Goal: Task Accomplishment & Management: Use online tool/utility

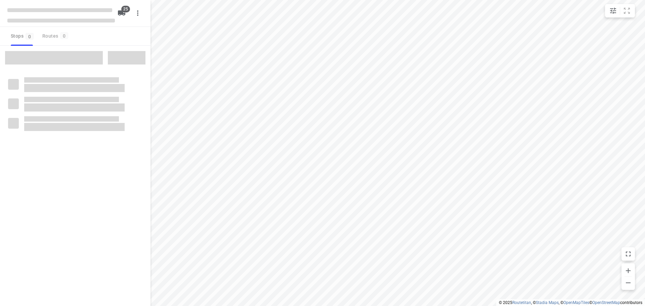
checkbox input "true"
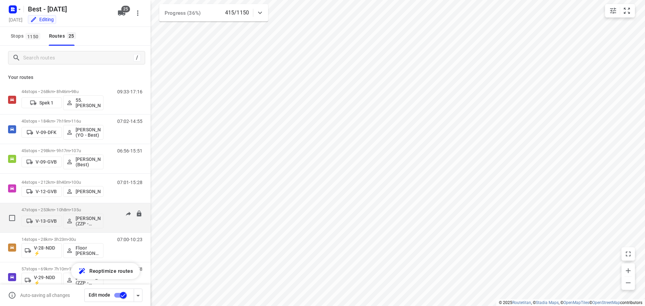
click at [72, 209] on p "47 stops • 253km • 10h8m • 135u" at bounding box center [62, 209] width 82 height 5
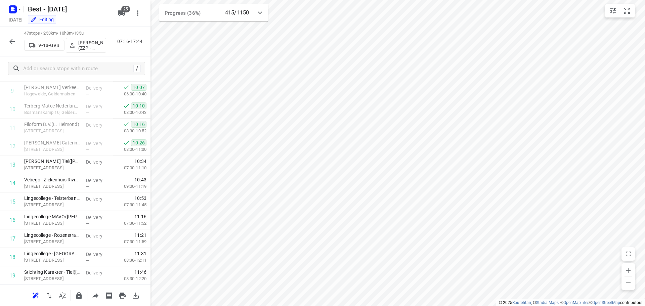
scroll to position [716, 0]
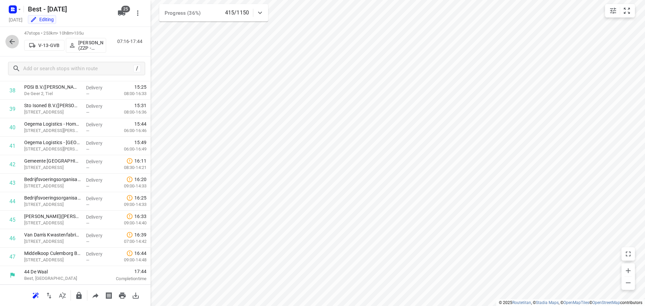
click at [12, 42] on icon "button" at bounding box center [11, 41] width 5 height 5
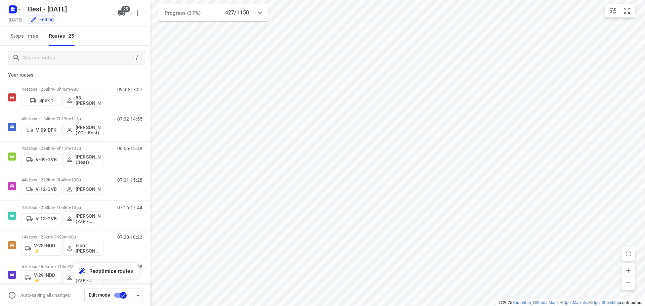
scroll to position [0, 0]
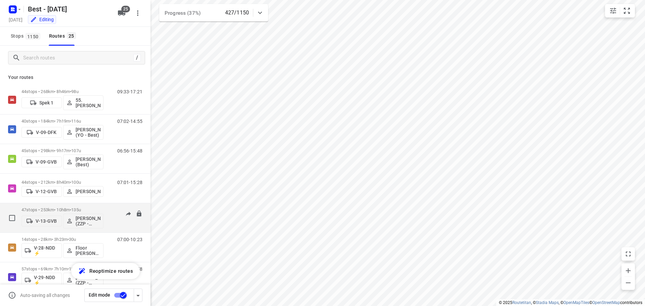
click at [75, 207] on div "47 stops • 253km • 10h8m • 135u V-13-GVB Jesse Hokkelman (ZZP - Best)" at bounding box center [62, 218] width 82 height 28
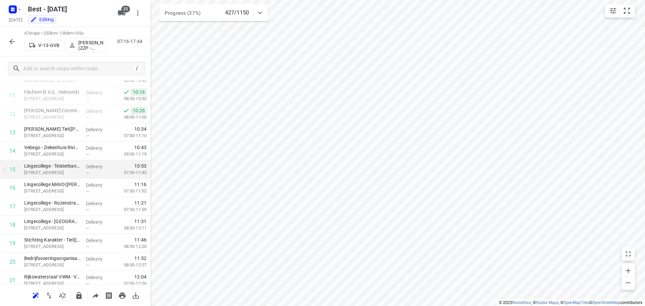
scroll to position [168, 0]
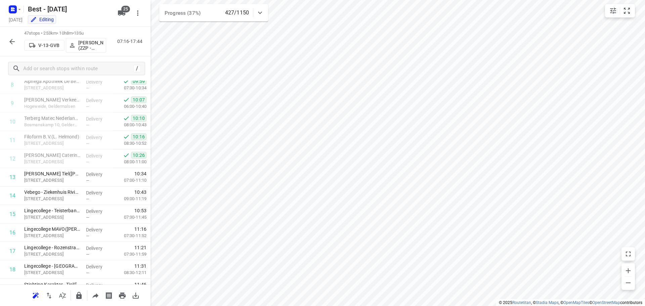
click at [9, 39] on icon "button" at bounding box center [12, 42] width 8 height 8
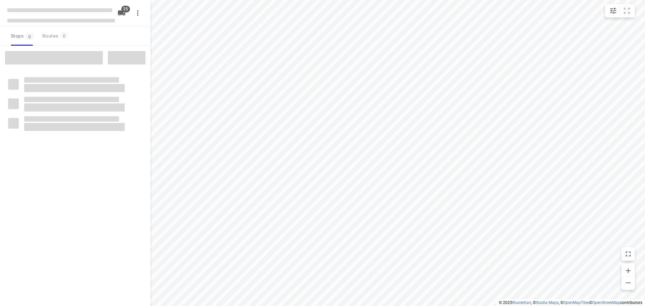
checkbox input "true"
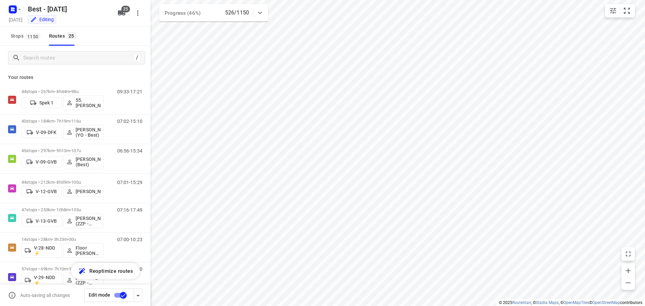
scroll to position [546, 0]
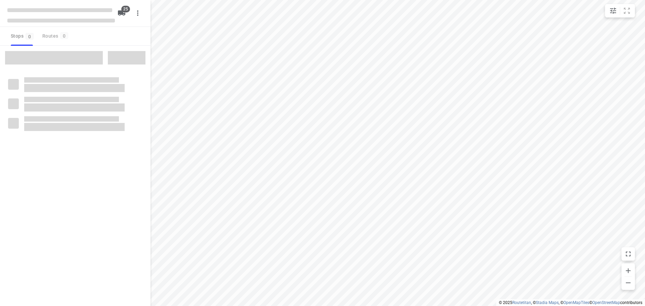
checkbox input "true"
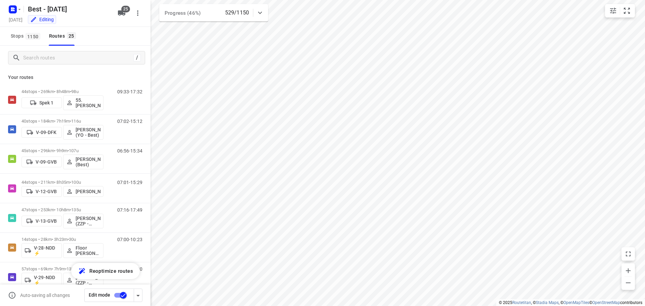
scroll to position [546, 0]
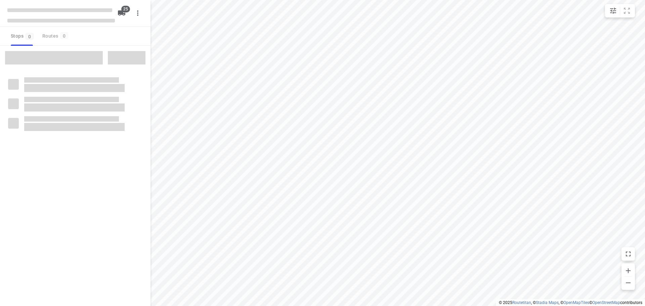
checkbox input "true"
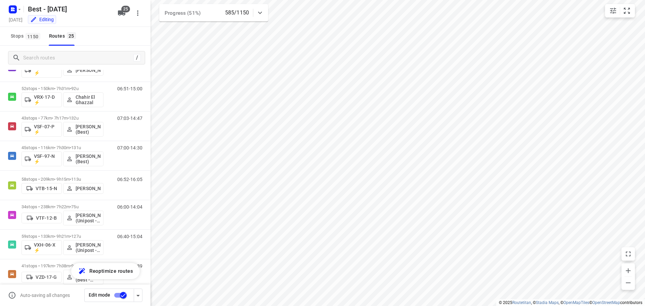
scroll to position [546, 0]
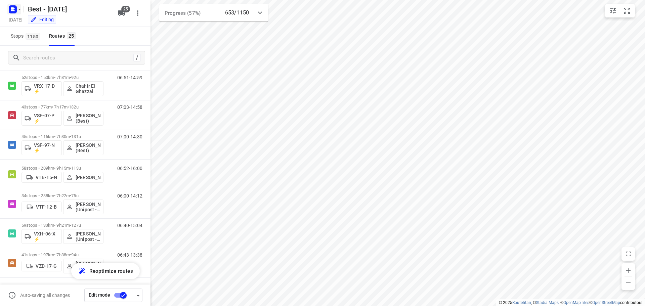
click at [16, 6] on icon "button" at bounding box center [12, 9] width 11 height 11
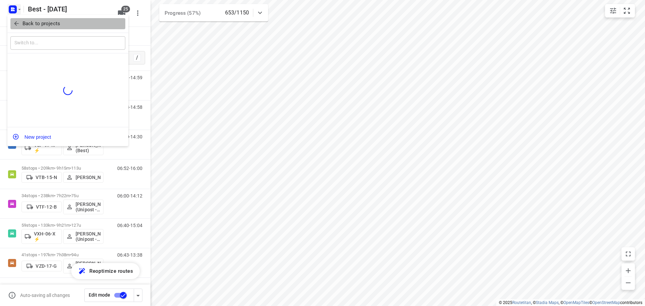
click at [14, 26] on icon "button" at bounding box center [16, 23] width 7 height 7
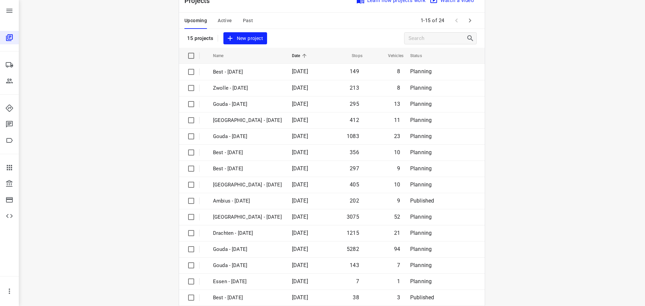
scroll to position [34, 0]
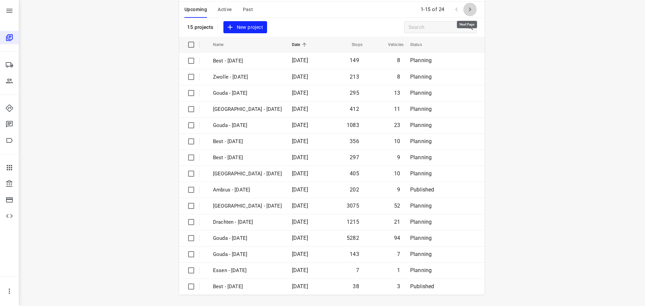
click at [469, 11] on icon "button" at bounding box center [470, 9] width 8 height 8
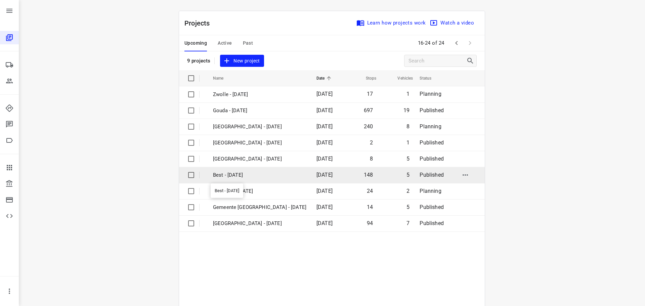
click at [269, 179] on p "Best - Thursday" at bounding box center [259, 175] width 93 height 8
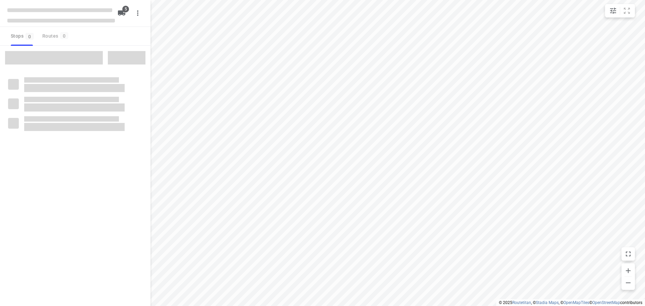
checkbox input "true"
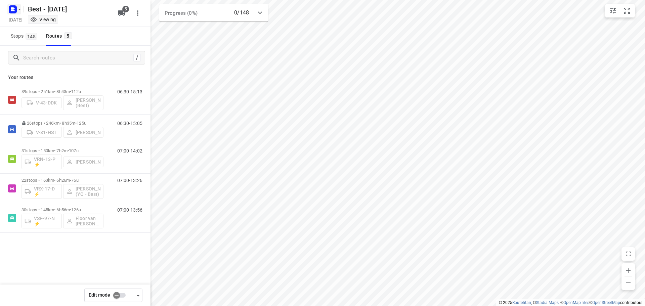
click at [9, 8] on rect "button" at bounding box center [13, 9] width 8 height 8
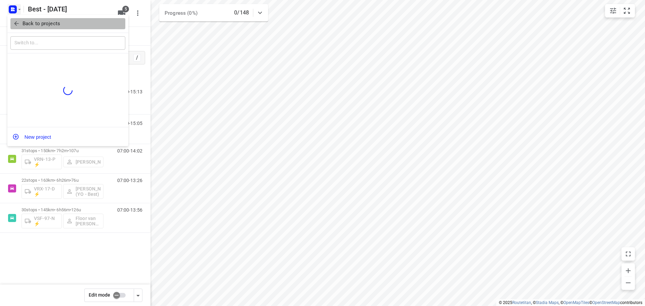
click at [13, 28] on button "Back to projects" at bounding box center [67, 23] width 115 height 11
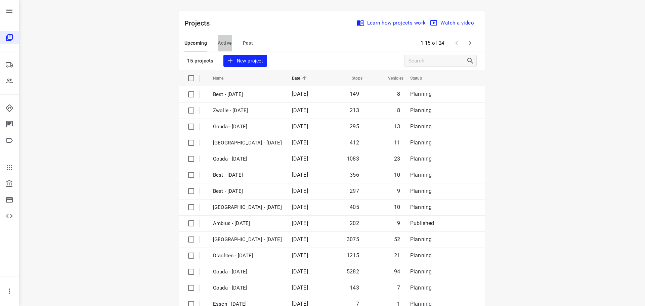
click at [219, 43] on span "Active" at bounding box center [225, 43] width 14 height 8
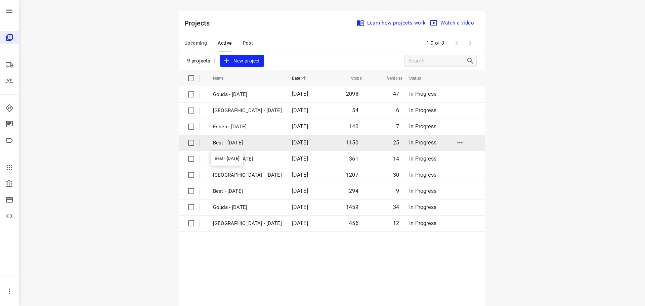
click at [247, 140] on p "Best - [DATE]" at bounding box center [247, 143] width 69 height 8
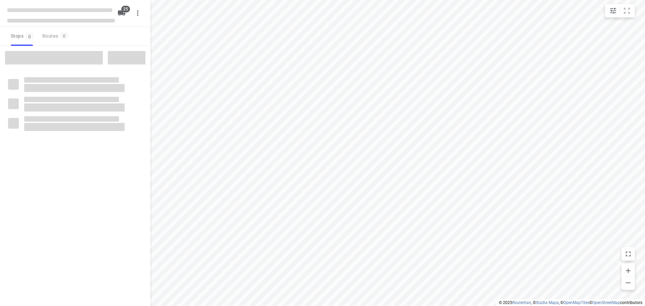
checkbox input "true"
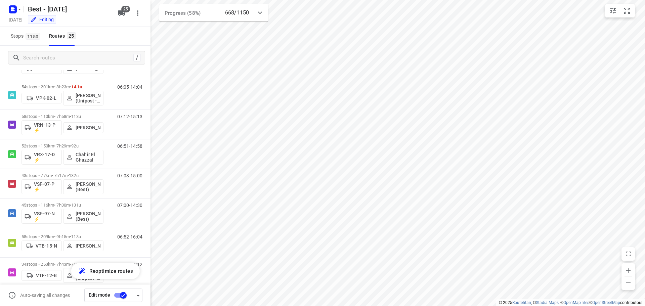
scroll to position [487, 0]
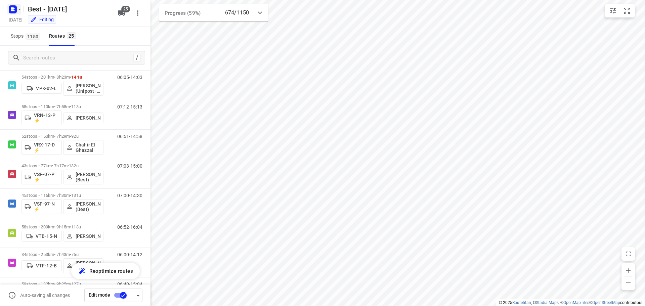
click at [17, 7] on icon "button" at bounding box center [19, 9] width 5 height 5
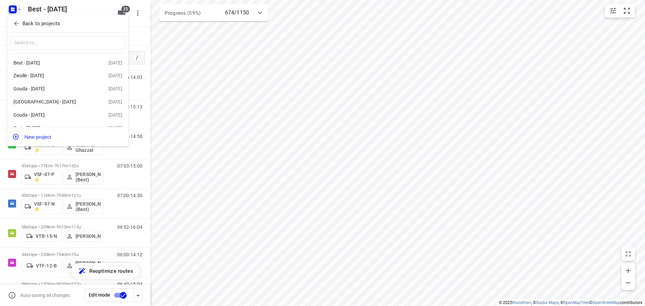
click at [15, 24] on icon "button" at bounding box center [16, 23] width 4 height 4
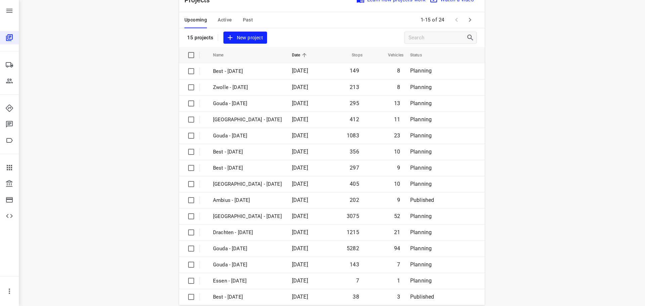
scroll to position [34, 0]
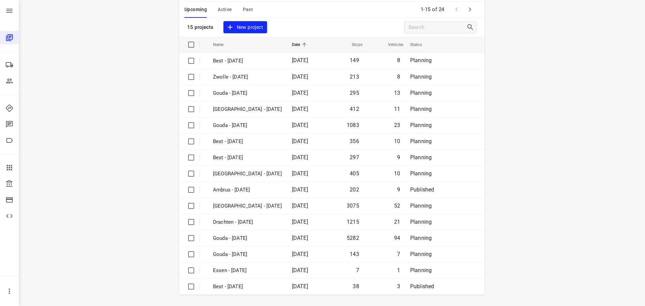
click at [470, 11] on icon "button" at bounding box center [470, 9] width 8 height 8
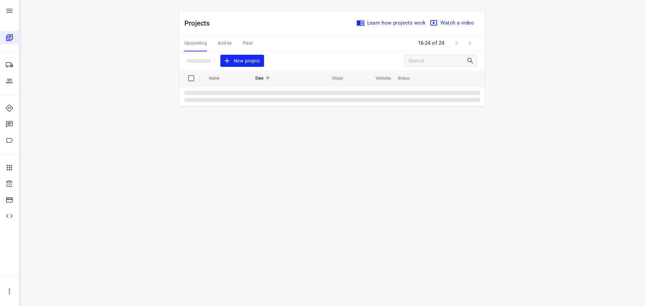
scroll to position [0, 0]
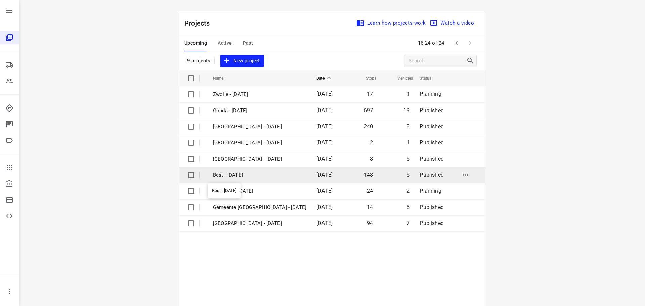
click at [242, 172] on p "Best - Thursday" at bounding box center [259, 175] width 93 height 8
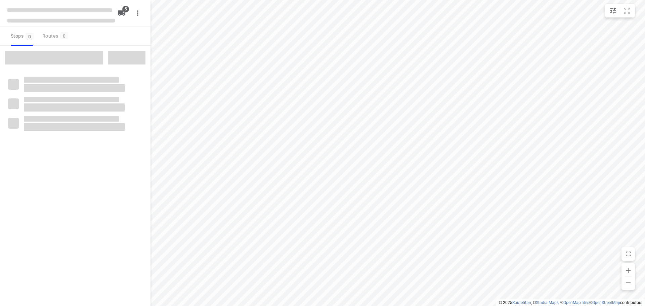
checkbox input "true"
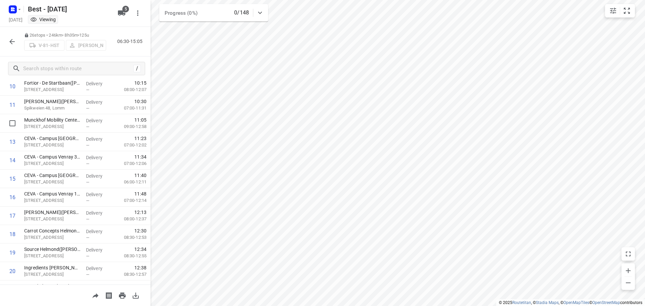
scroll to position [167, 0]
click at [16, 6] on rect "button" at bounding box center [13, 9] width 8 height 8
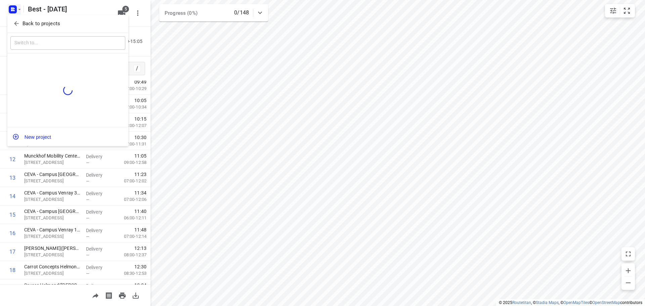
click at [15, 23] on icon "button" at bounding box center [16, 23] width 7 height 7
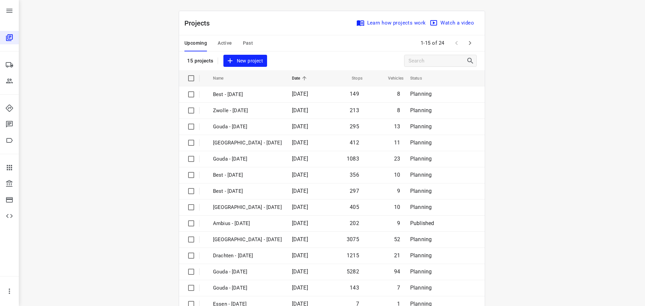
click at [218, 43] on span "Active" at bounding box center [225, 43] width 14 height 8
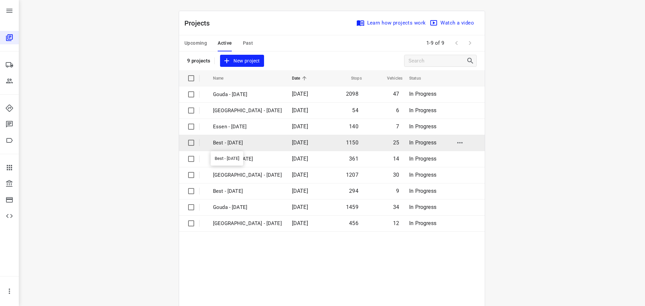
click at [251, 143] on p "Best - [DATE]" at bounding box center [247, 143] width 69 height 8
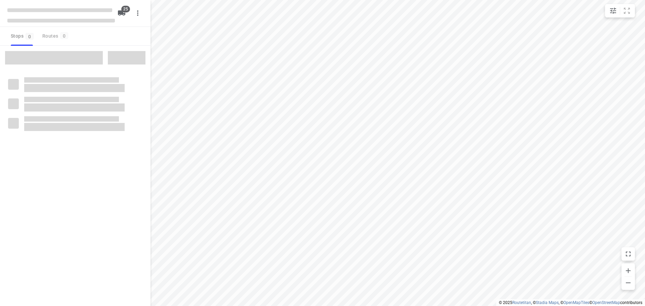
checkbox input "true"
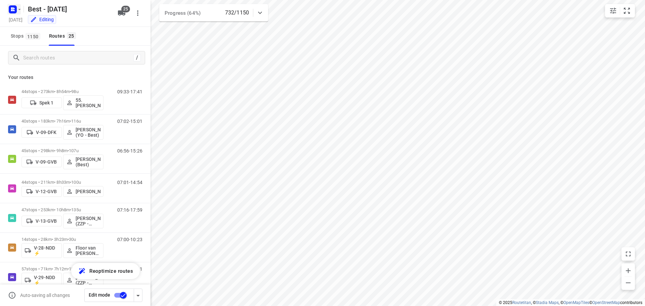
click at [16, 10] on rect "button" at bounding box center [13, 9] width 8 height 8
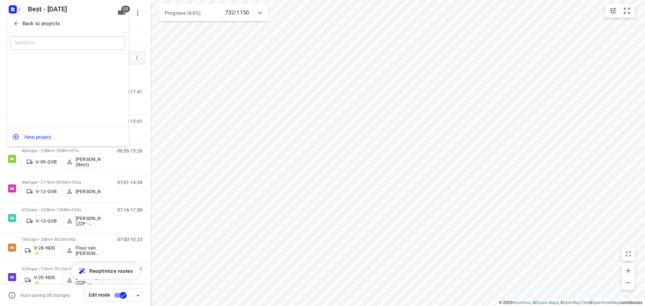
click at [19, 21] on icon "button" at bounding box center [16, 23] width 7 height 7
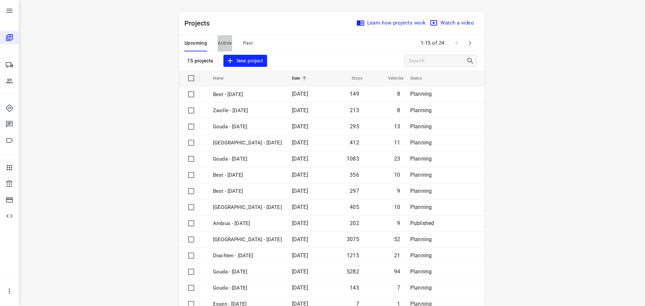
click at [224, 40] on span "Active" at bounding box center [225, 43] width 14 height 8
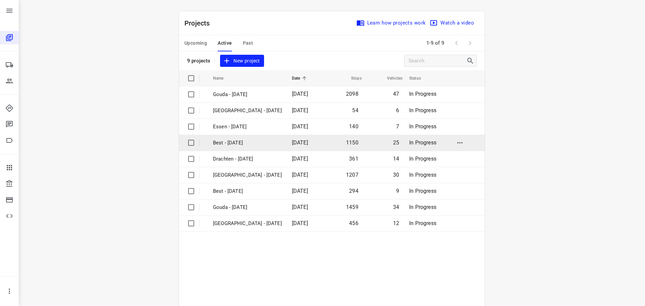
click at [232, 145] on p "Best - [DATE]" at bounding box center [247, 143] width 69 height 8
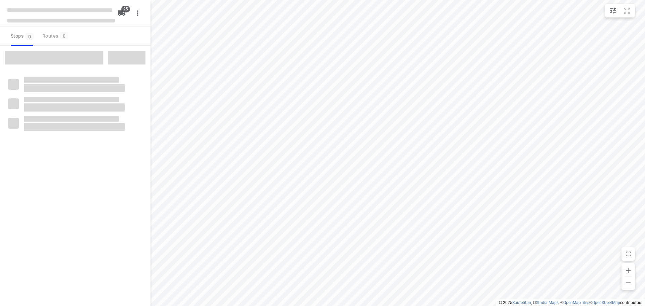
checkbox input "true"
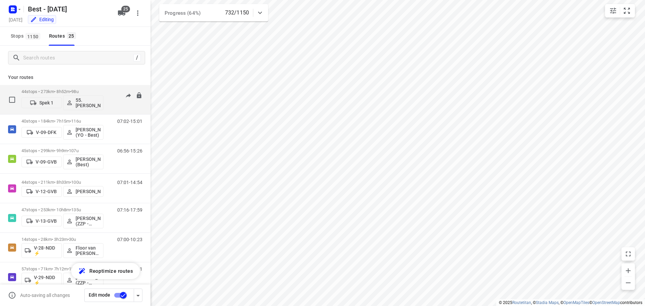
click at [59, 93] on p "44 stops • 273km • 8h52m • 98u" at bounding box center [62, 91] width 82 height 5
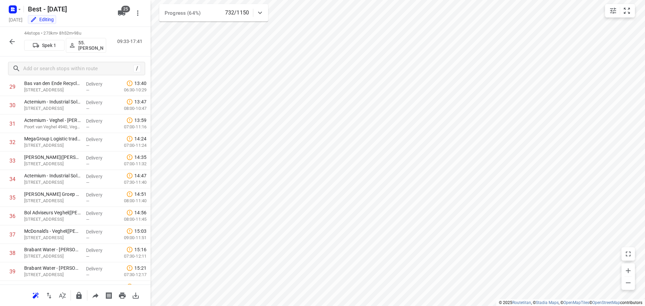
scroll to position [661, 0]
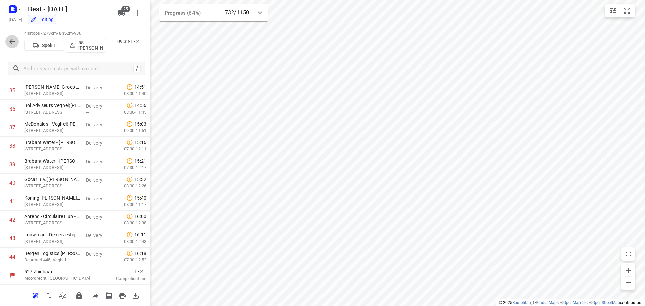
click at [9, 44] on icon "button" at bounding box center [12, 42] width 8 height 8
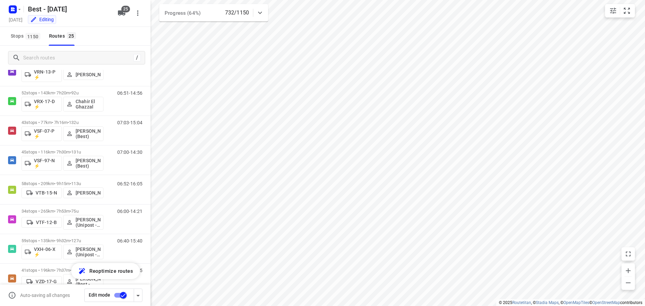
scroll to position [539, 0]
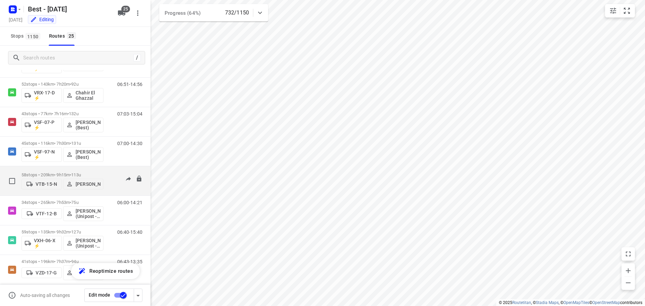
click at [50, 175] on p "58 stops • 209km • 9h15m • 113u" at bounding box center [62, 174] width 82 height 5
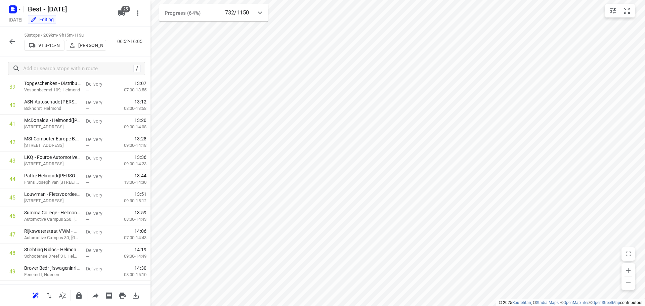
scroll to position [920, 0]
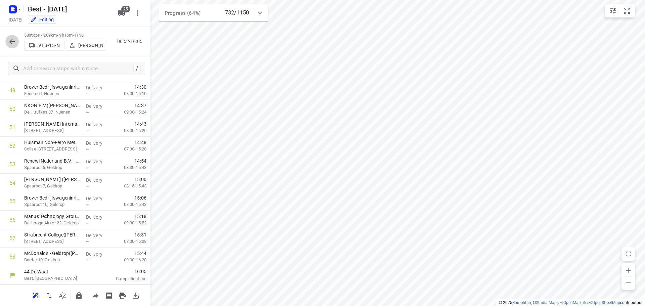
click at [9, 40] on icon "button" at bounding box center [12, 42] width 8 height 8
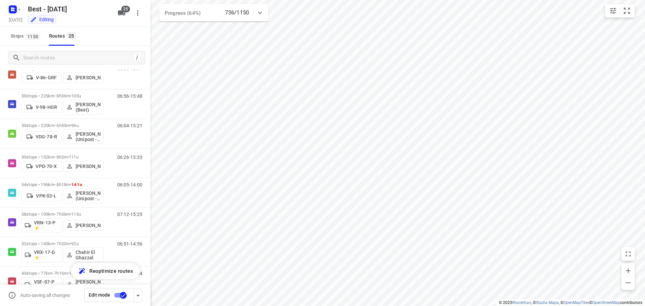
scroll to position [382, 0]
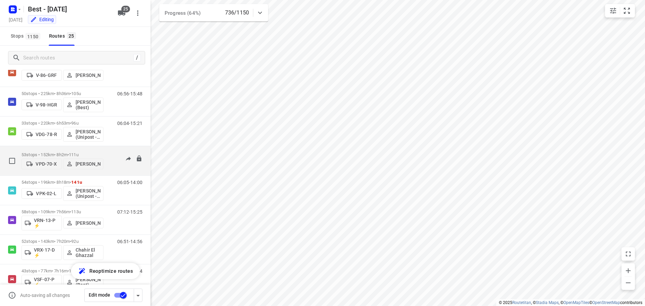
click at [69, 152] on span "•" at bounding box center [68, 154] width 1 height 5
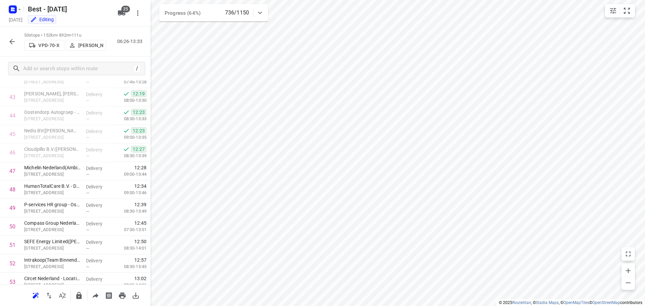
scroll to position [827, 0]
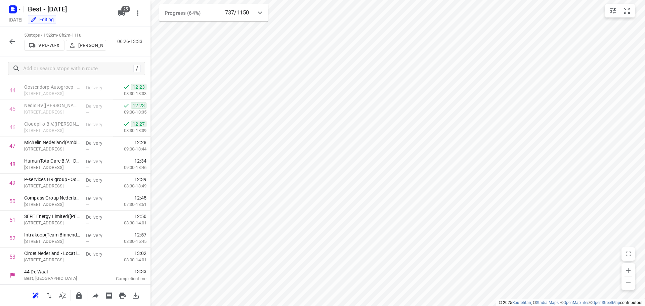
click at [10, 43] on icon "button" at bounding box center [12, 42] width 8 height 8
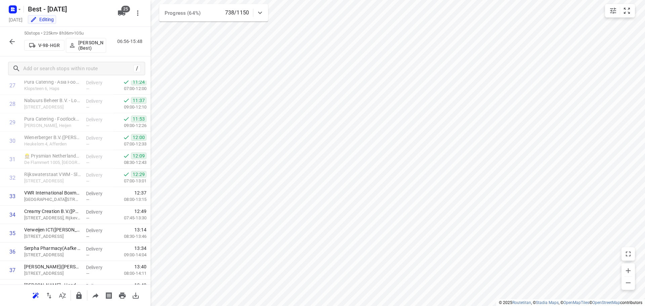
scroll to position [532, 0]
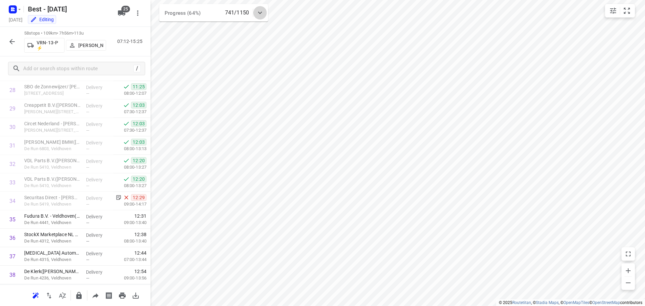
click at [258, 11] on icon at bounding box center [260, 13] width 8 height 8
click at [263, 14] on icon at bounding box center [260, 15] width 8 height 8
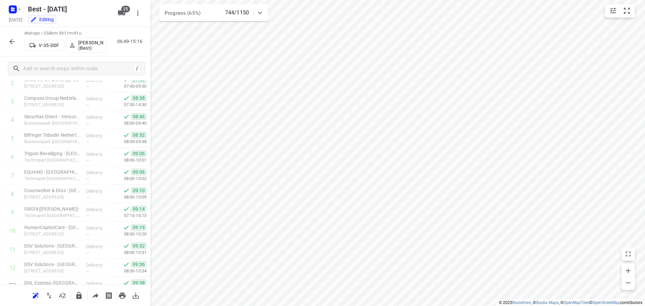
scroll to position [0, 0]
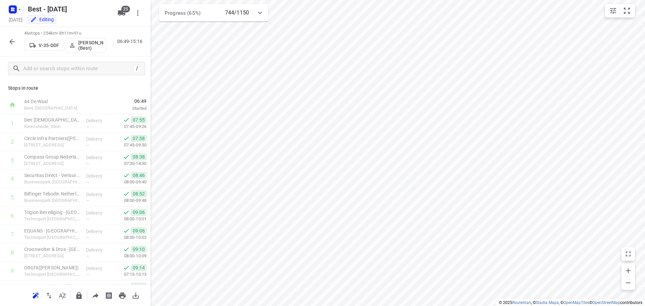
click at [10, 40] on icon "button" at bounding box center [12, 42] width 8 height 8
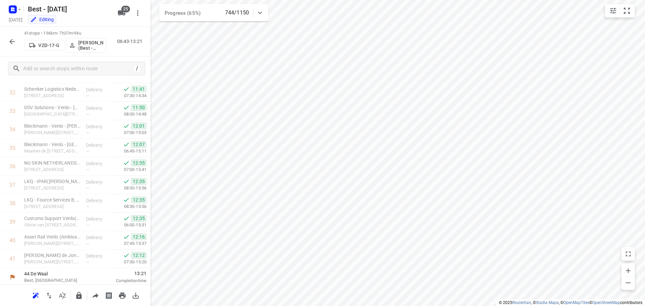
scroll to position [606, 0]
click at [261, 15] on icon at bounding box center [260, 13] width 8 height 8
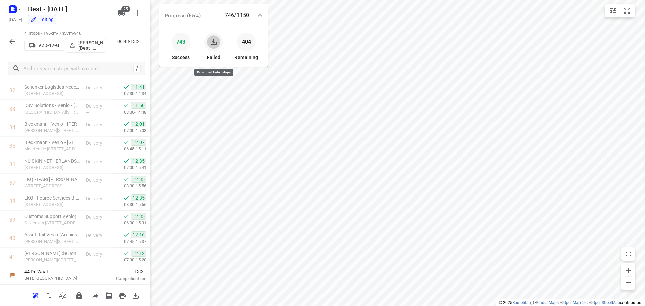
click at [210, 46] on icon "button" at bounding box center [214, 42] width 8 height 8
click at [15, 38] on icon "button" at bounding box center [12, 42] width 8 height 8
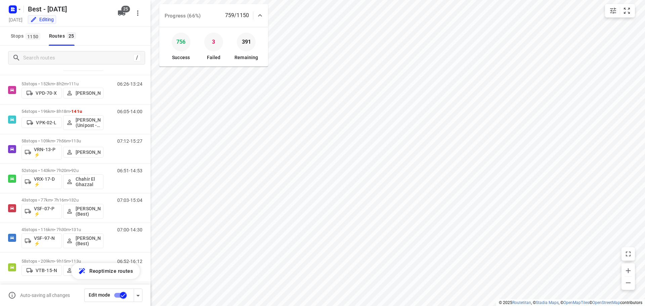
scroll to position [456, 0]
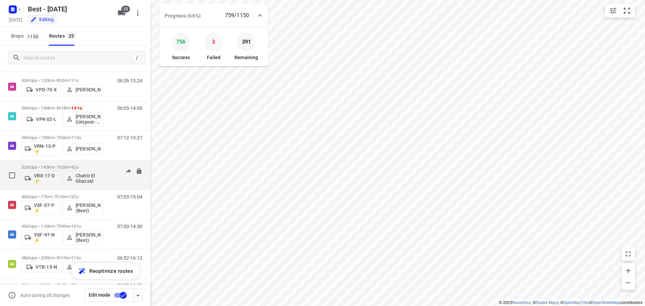
click at [65, 168] on p "52 stops • 143km • 7h20m • 92u" at bounding box center [62, 167] width 82 height 5
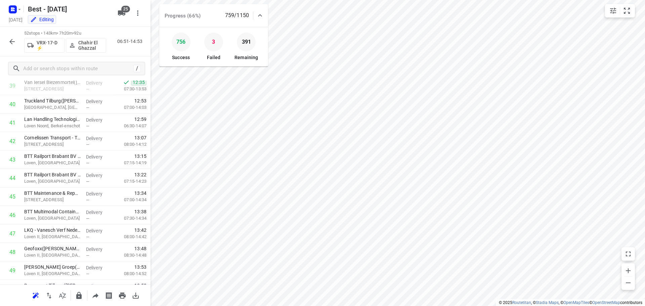
scroll to position [809, 0]
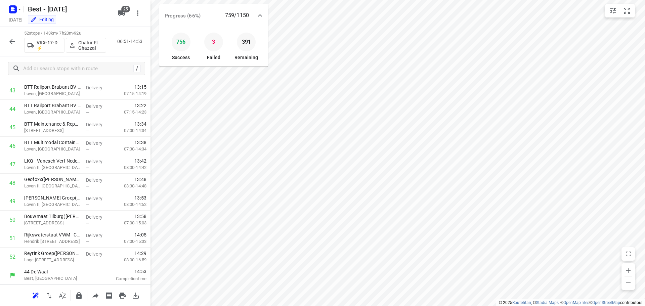
click at [10, 45] on icon "button" at bounding box center [12, 42] width 8 height 8
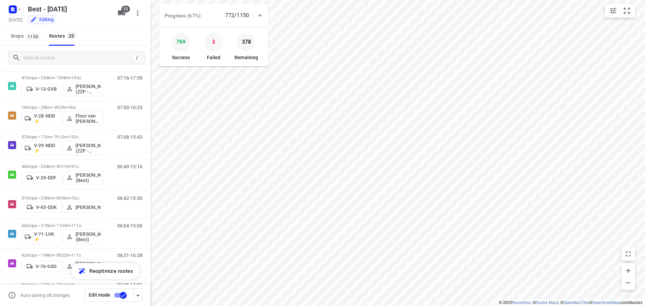
scroll to position [0, 0]
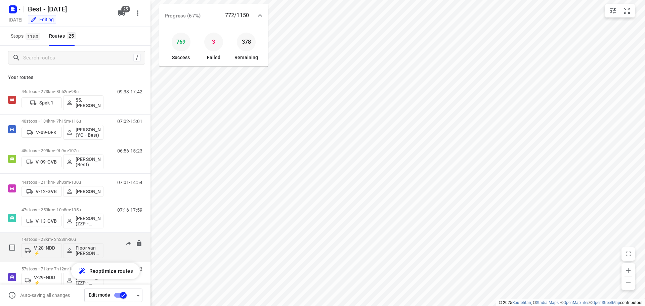
click at [62, 239] on p "14 stops • 28km • 3h23m • 30u" at bounding box center [62, 239] width 82 height 5
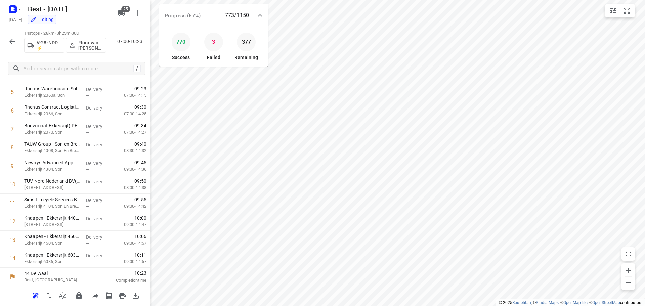
scroll to position [107, 0]
click at [12, 46] on button "button" at bounding box center [11, 41] width 13 height 13
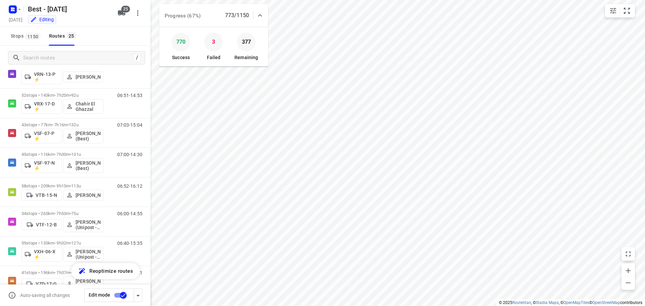
scroll to position [532, 0]
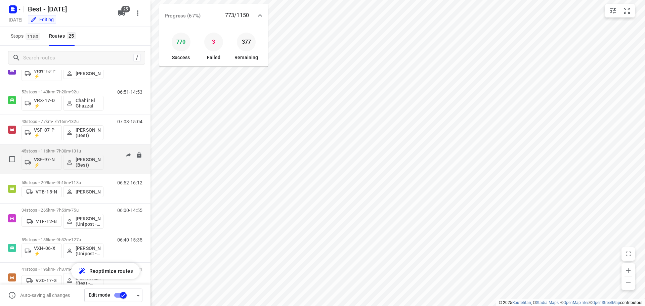
click at [64, 148] on div "45 stops • 116km • 7h30m • 131u VSF-97-N ⚡ [PERSON_NAME] (Best)" at bounding box center [62, 159] width 82 height 28
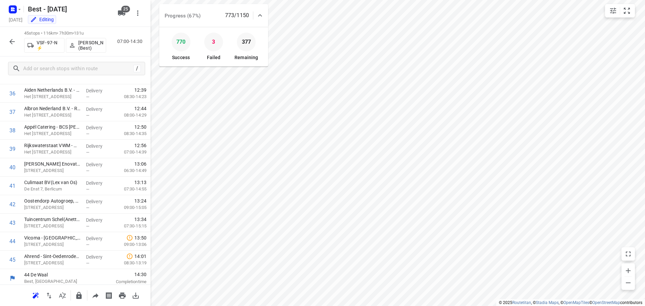
scroll to position [679, 0]
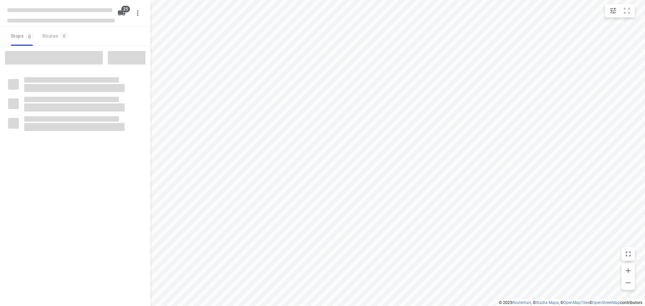
checkbox input "true"
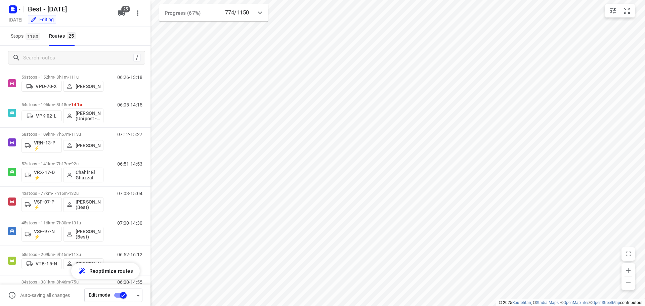
scroll to position [460, 0]
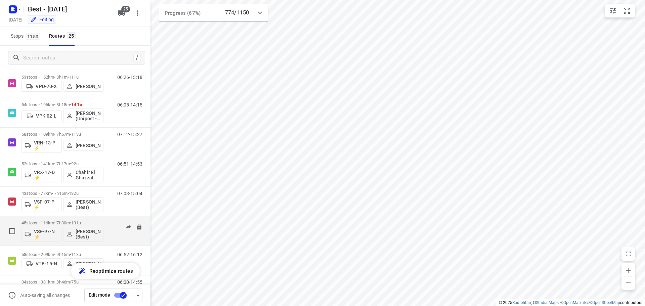
click at [67, 228] on button "[PERSON_NAME] (Best)" at bounding box center [83, 234] width 40 height 15
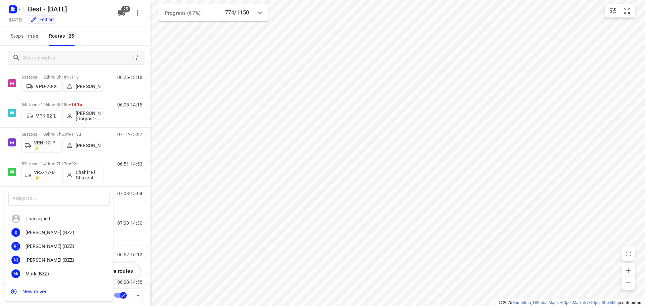
click at [99, 33] on div at bounding box center [322, 153] width 645 height 306
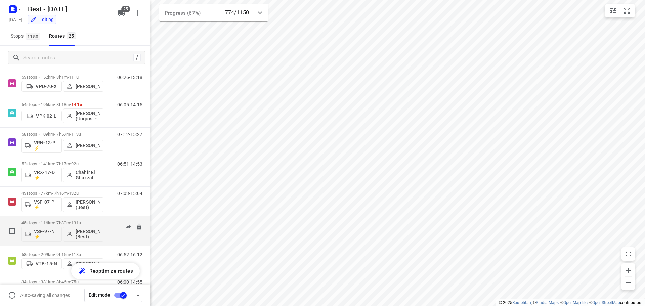
click at [75, 220] on div "45 stops • 116km • 7h30m • 131u VSF-97-N ⚡ [PERSON_NAME] (Best)" at bounding box center [62, 231] width 82 height 28
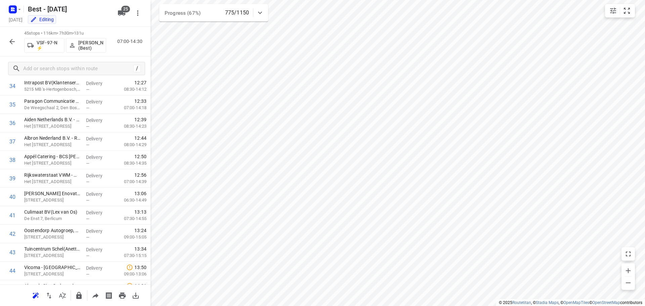
scroll to position [652, 0]
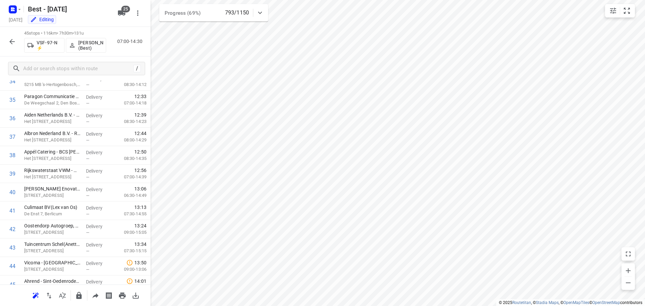
click at [7, 43] on button "button" at bounding box center [11, 41] width 13 height 13
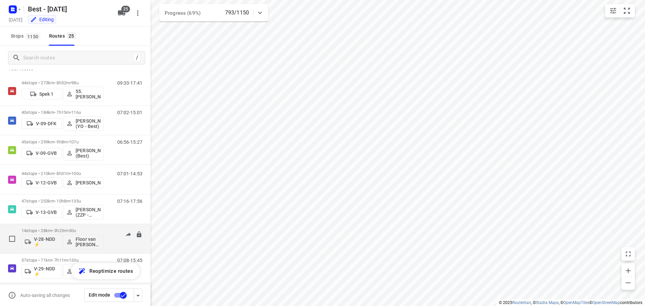
scroll to position [0, 0]
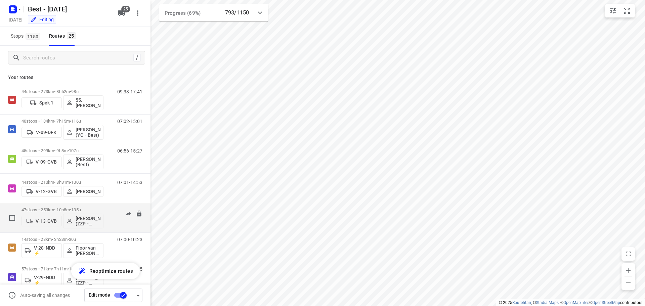
click at [60, 207] on p "47 stops • 253km • 10h8m • 135u" at bounding box center [62, 209] width 82 height 5
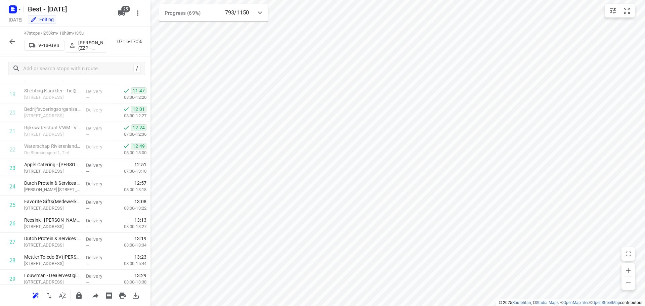
scroll to position [369, 0]
